Goal: Check status: Check status

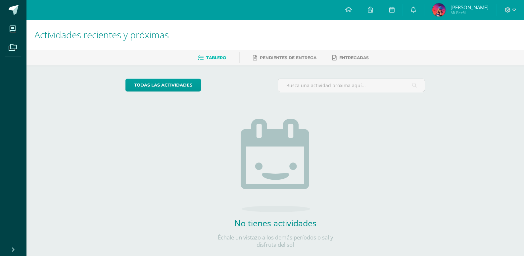
click at [445, 8] on img at bounding box center [438, 9] width 13 height 13
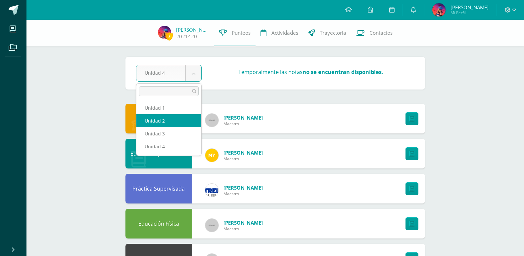
select select "Unidad 2"
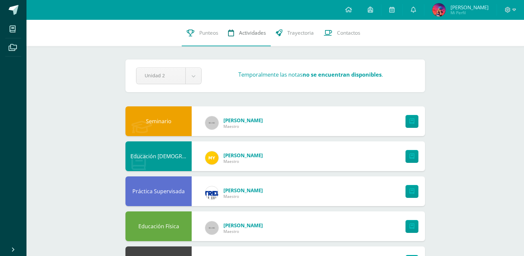
click at [251, 41] on link "Actividades" at bounding box center [247, 33] width 48 height 26
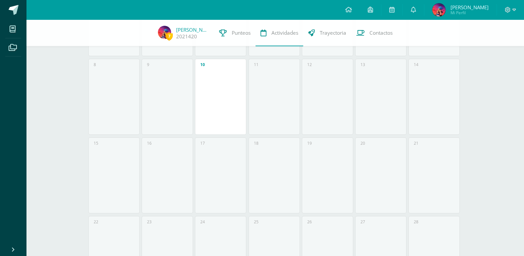
scroll to position [236, 0]
